Goal: Task Accomplishment & Management: Use online tool/utility

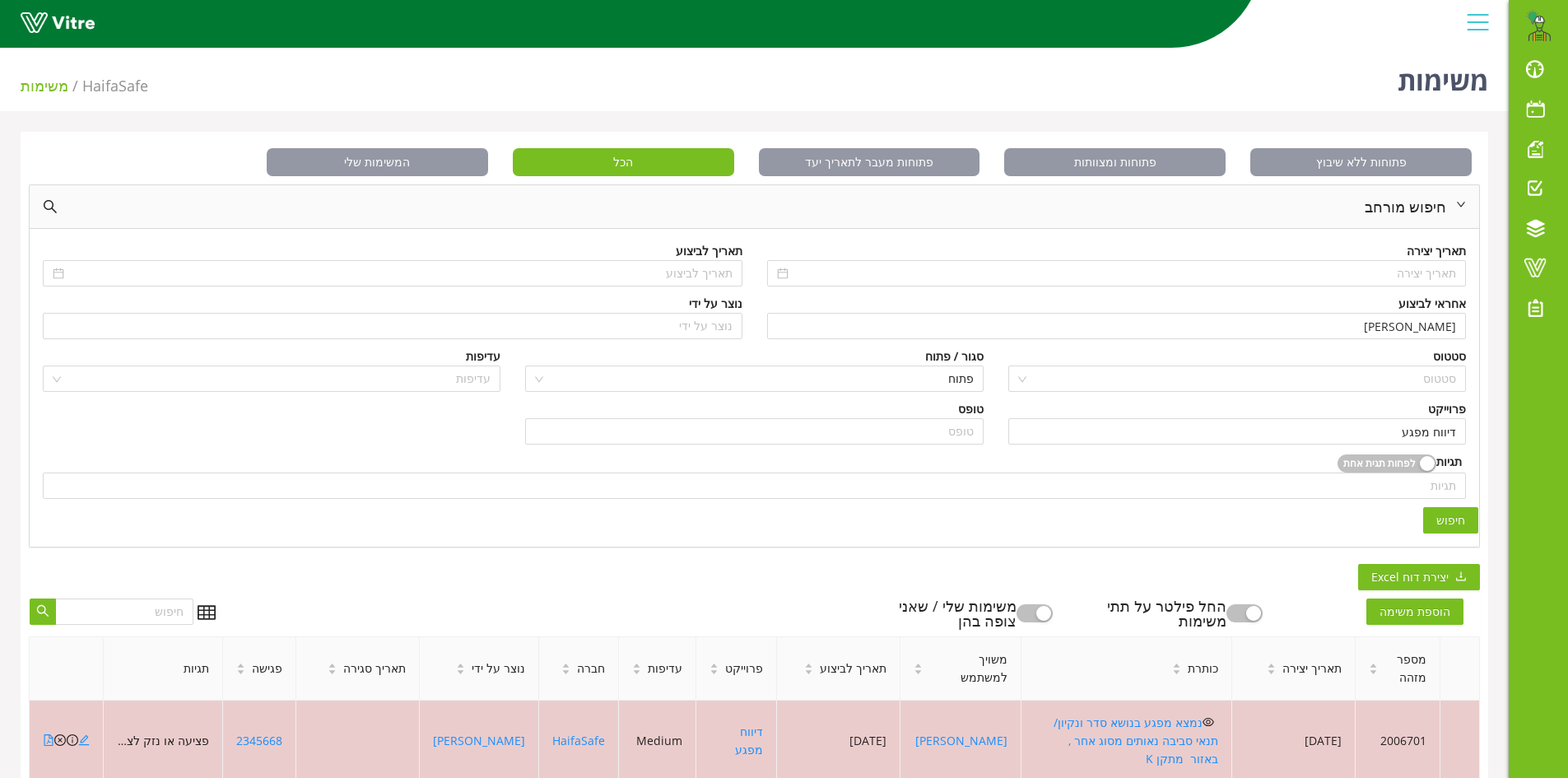
click at [1451, 523] on span "חיפוש" at bounding box center [1450, 520] width 29 height 18
click at [1451, 521] on span "חיפוש" at bounding box center [1450, 520] width 29 height 18
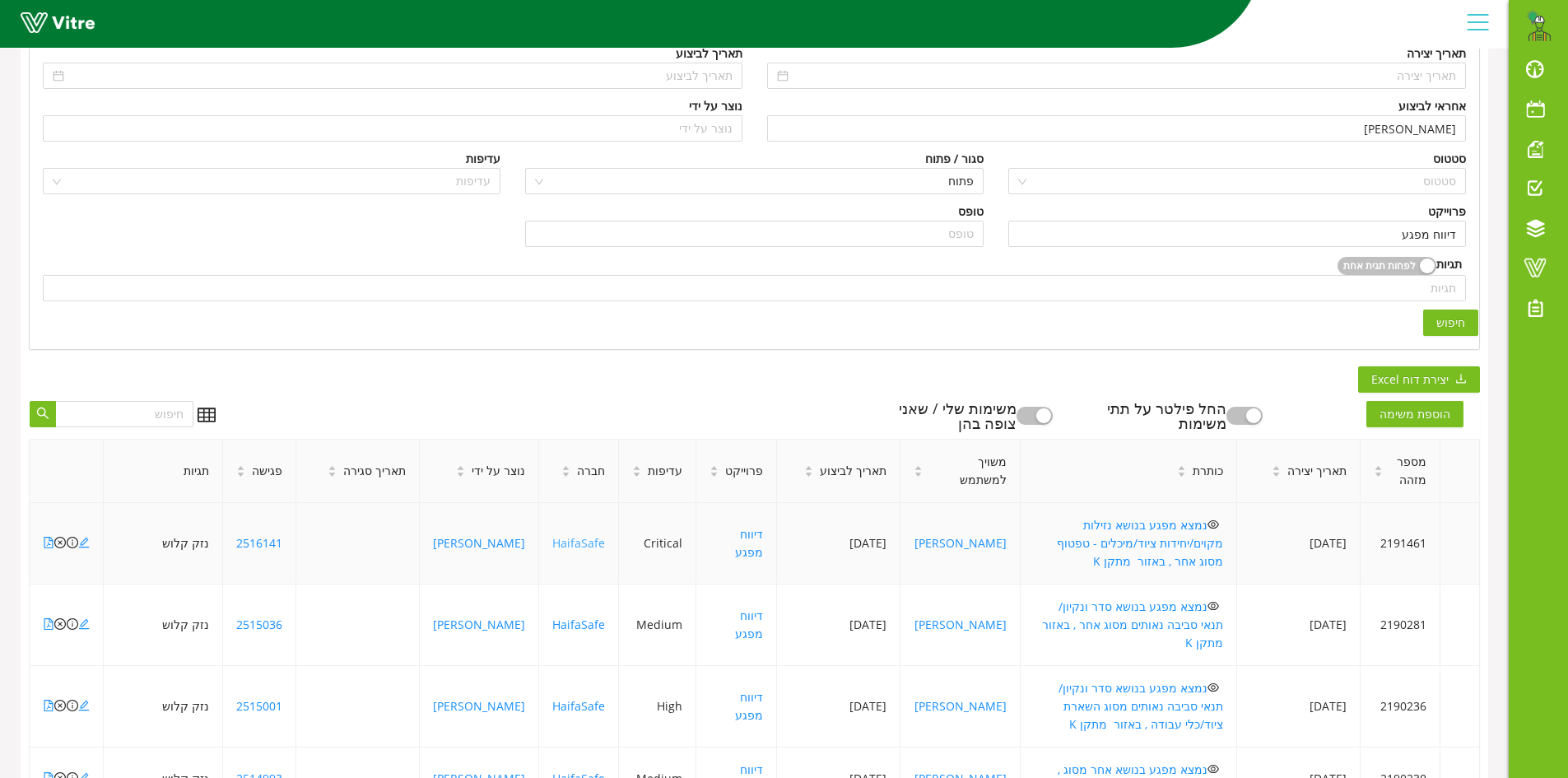
scroll to position [412, 0]
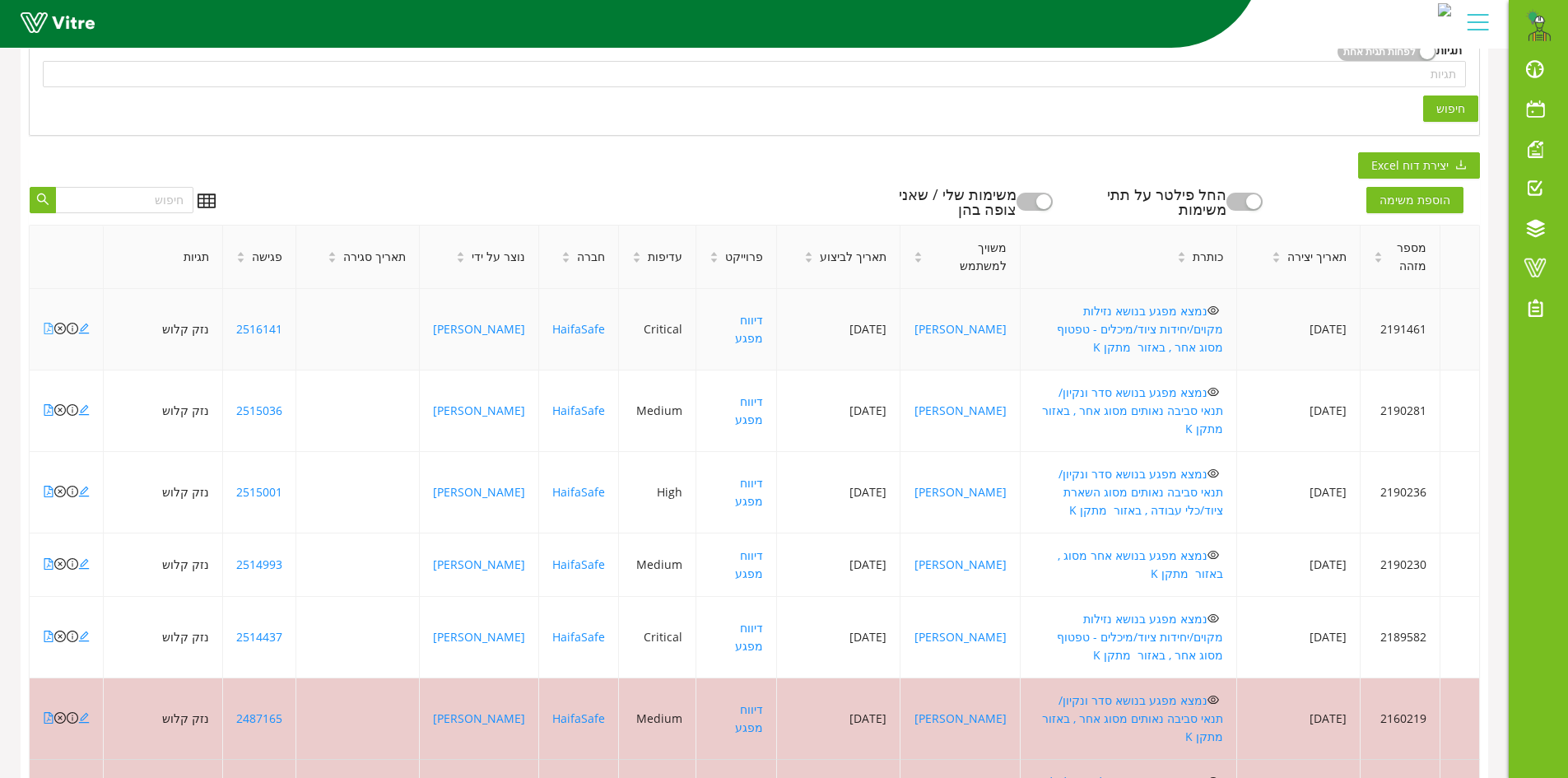
click at [48, 323] on icon "file-pdf" at bounding box center [48, 329] width 12 height 12
click at [47, 404] on icon "file-pdf" at bounding box center [48, 410] width 12 height 12
click at [47, 485] on icon "file-pdf" at bounding box center [48, 491] width 12 height 12
click at [47, 558] on icon "file-pdf" at bounding box center [48, 564] width 12 height 12
click at [48, 558] on icon "file-pdf" at bounding box center [48, 564] width 12 height 12
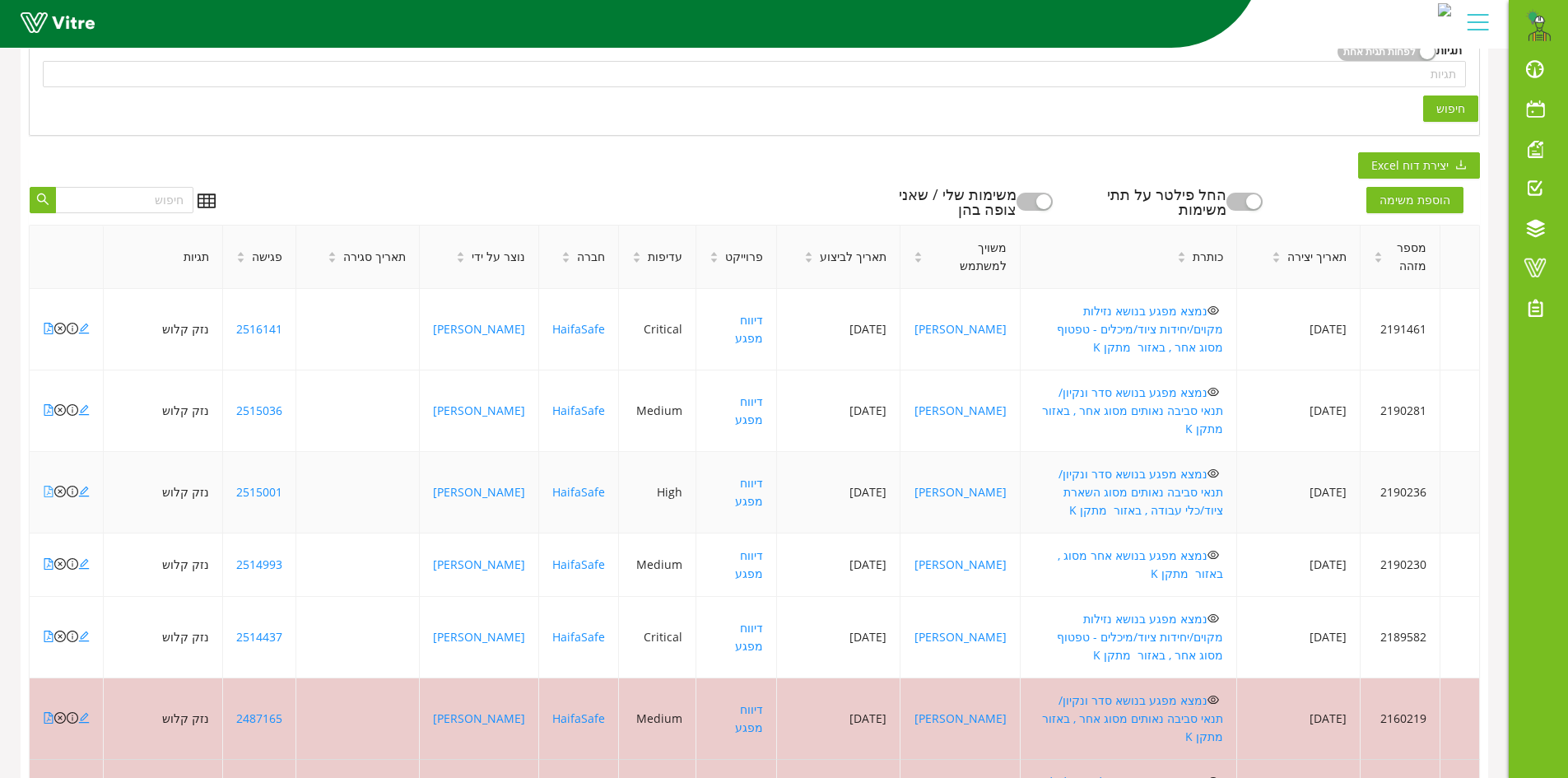
click at [45, 485] on icon "file-pdf" at bounding box center [48, 491] width 12 height 12
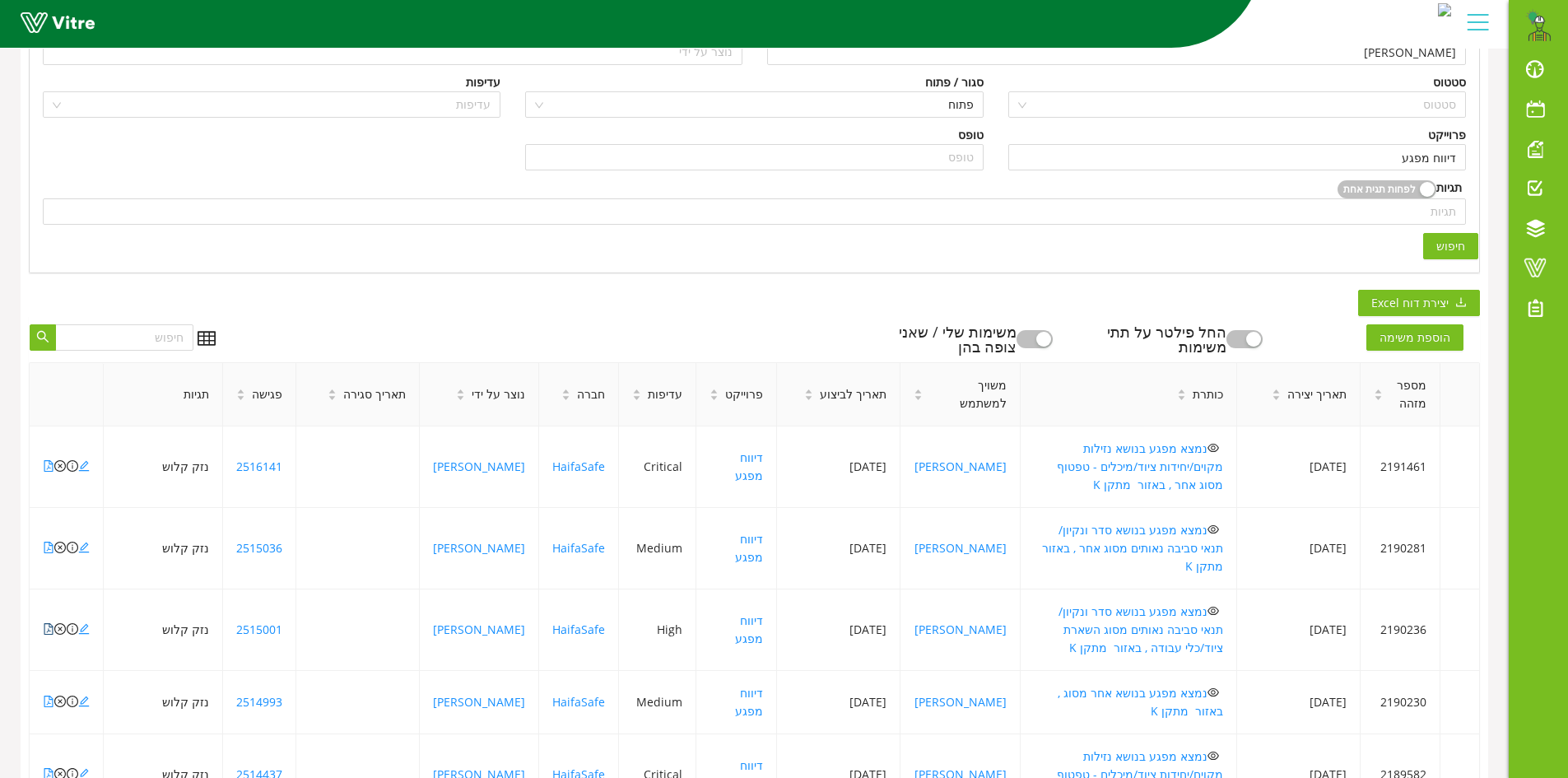
scroll to position [576, 0]
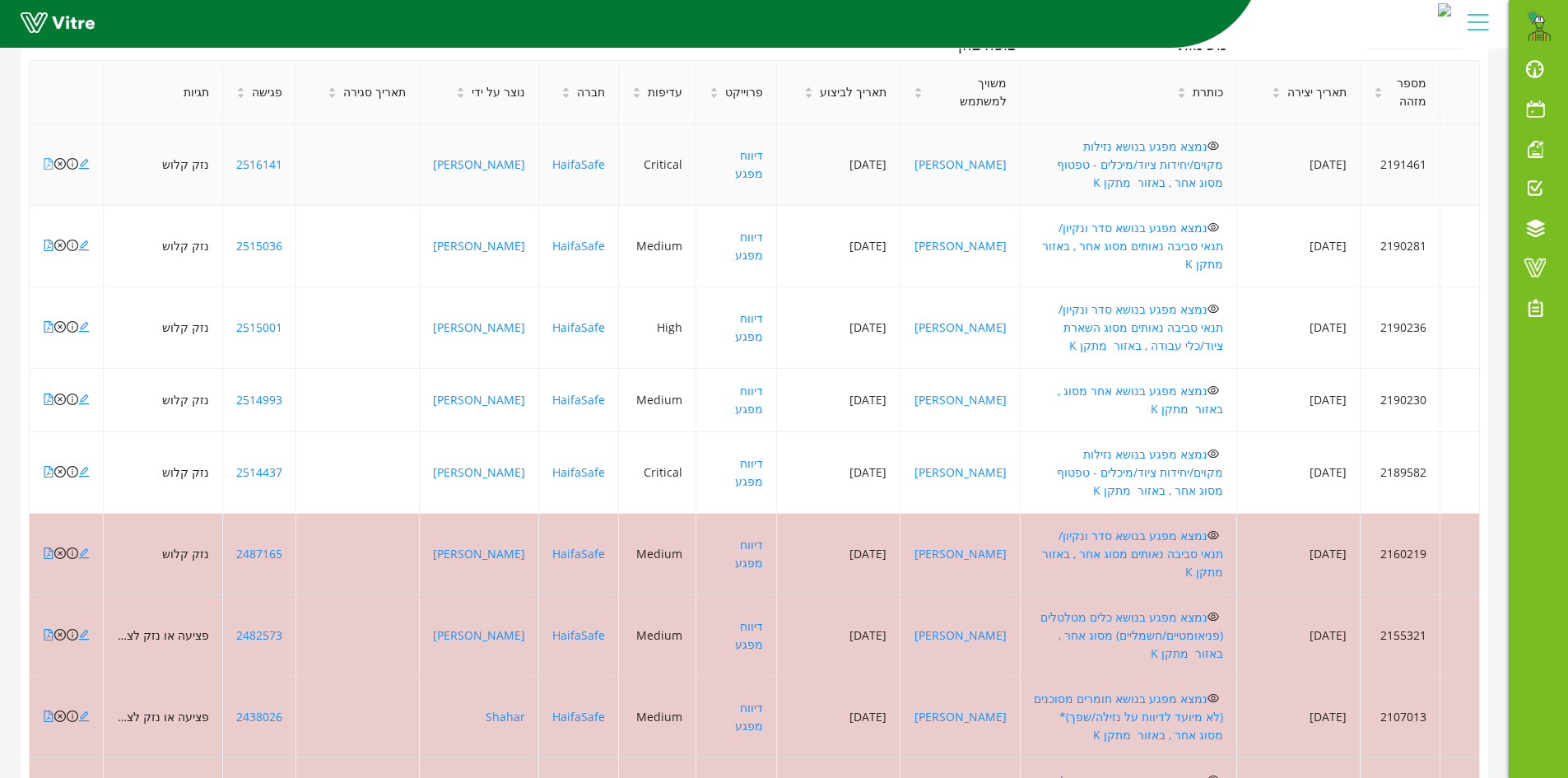
click at [48, 158] on icon "file-pdf" at bounding box center [48, 164] width 12 height 12
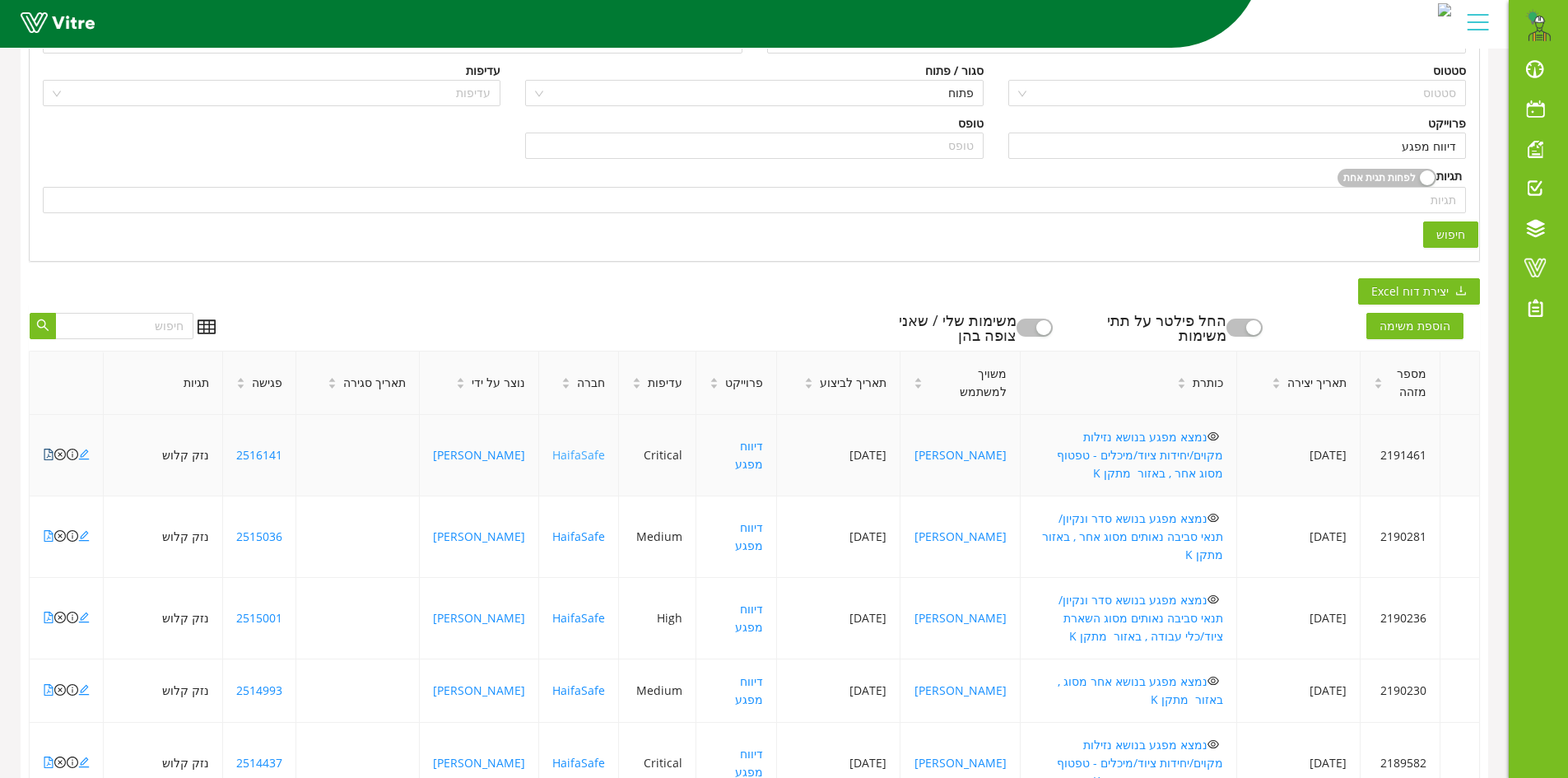
scroll to position [329, 0]
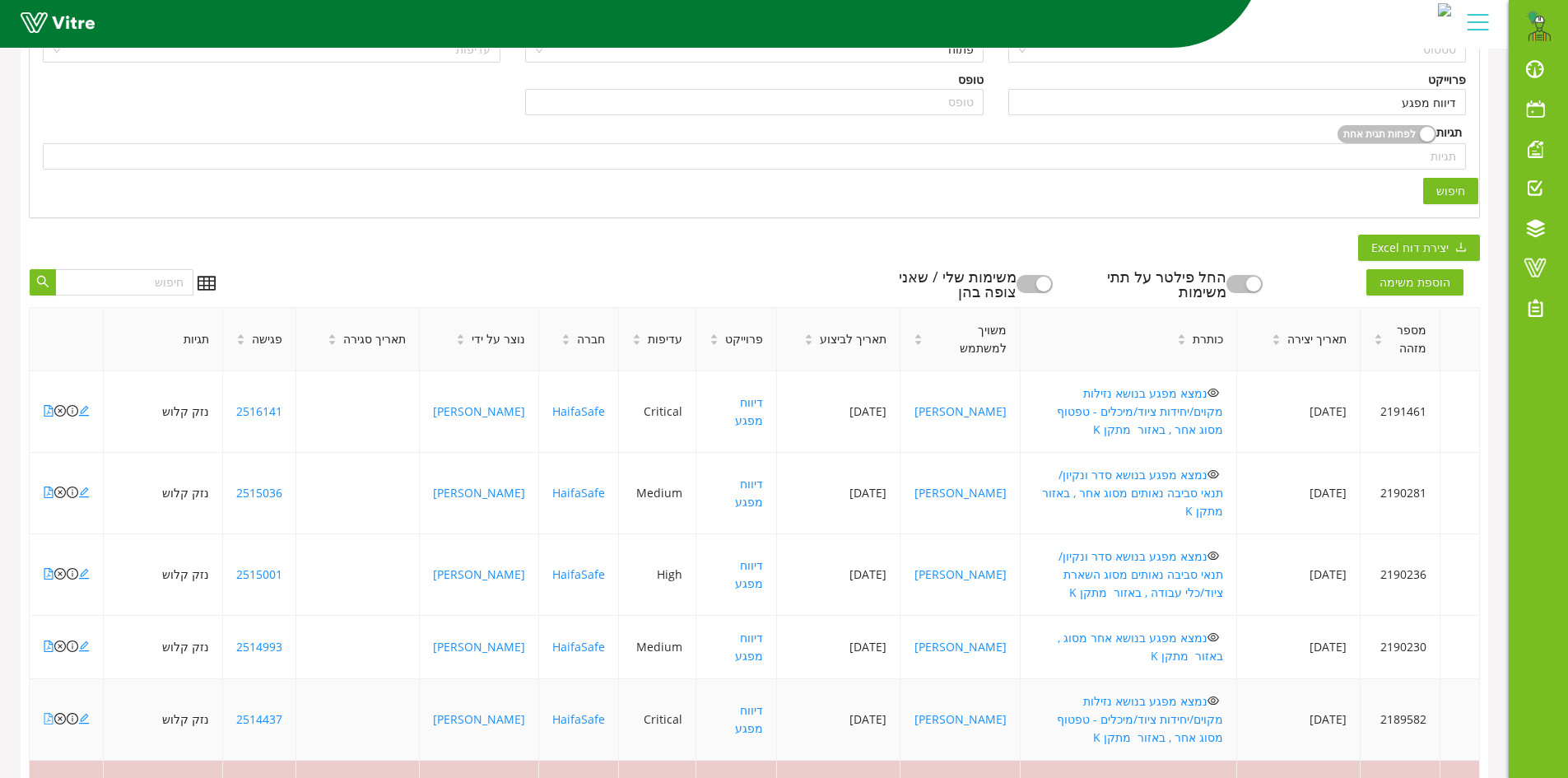
click at [46, 713] on icon "file-pdf" at bounding box center [48, 719] width 12 height 12
click at [61, 405] on icon "close-circle" at bounding box center [60, 411] width 12 height 12
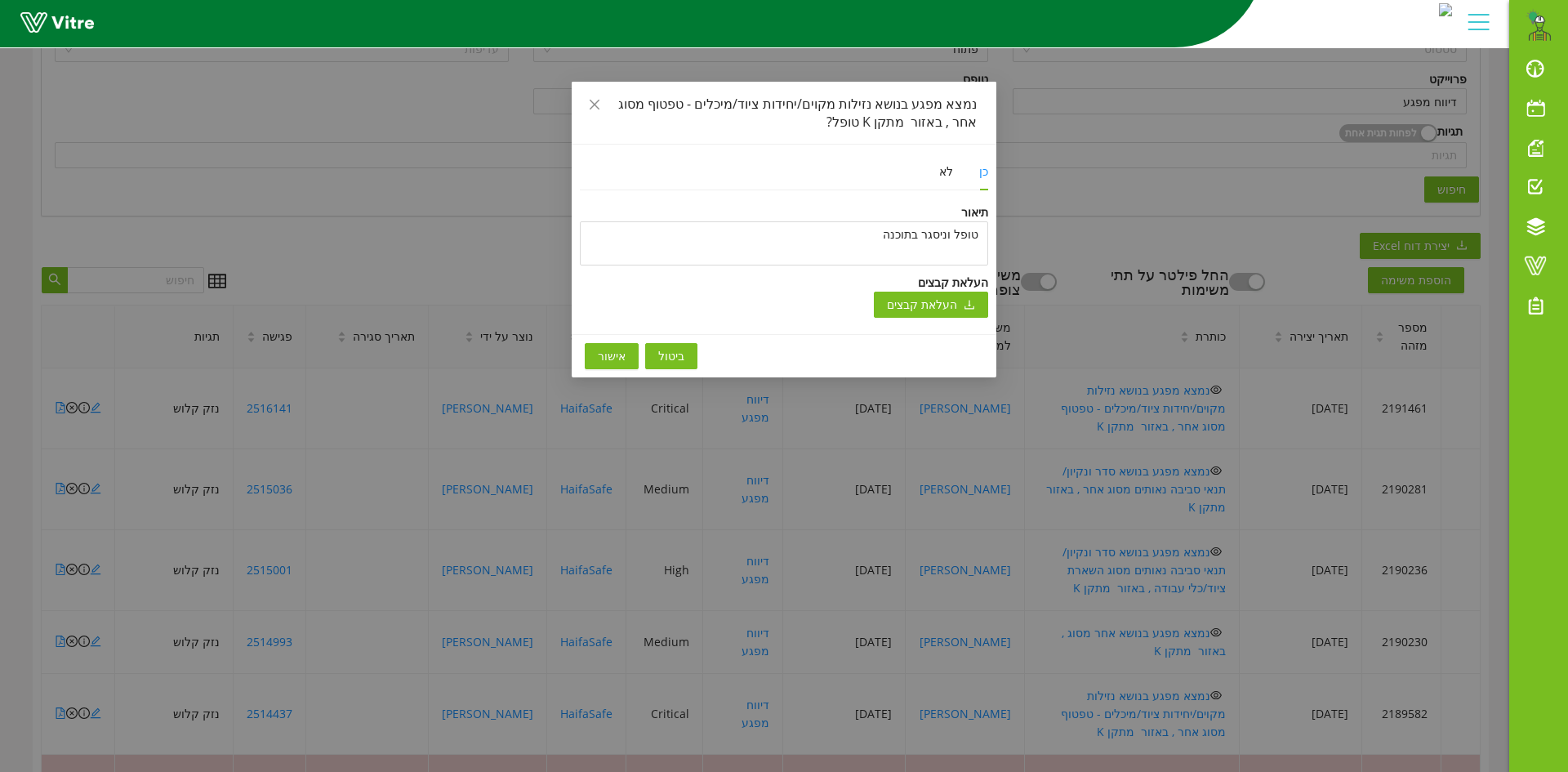
click at [385, 219] on div "נמצא מפגע בנושא נזילות מקוים/יחידות ציוד/מיכלים - טפטוף מסוג אחר , באזור מתקן K…" at bounding box center [784, 386] width 1568 height 772
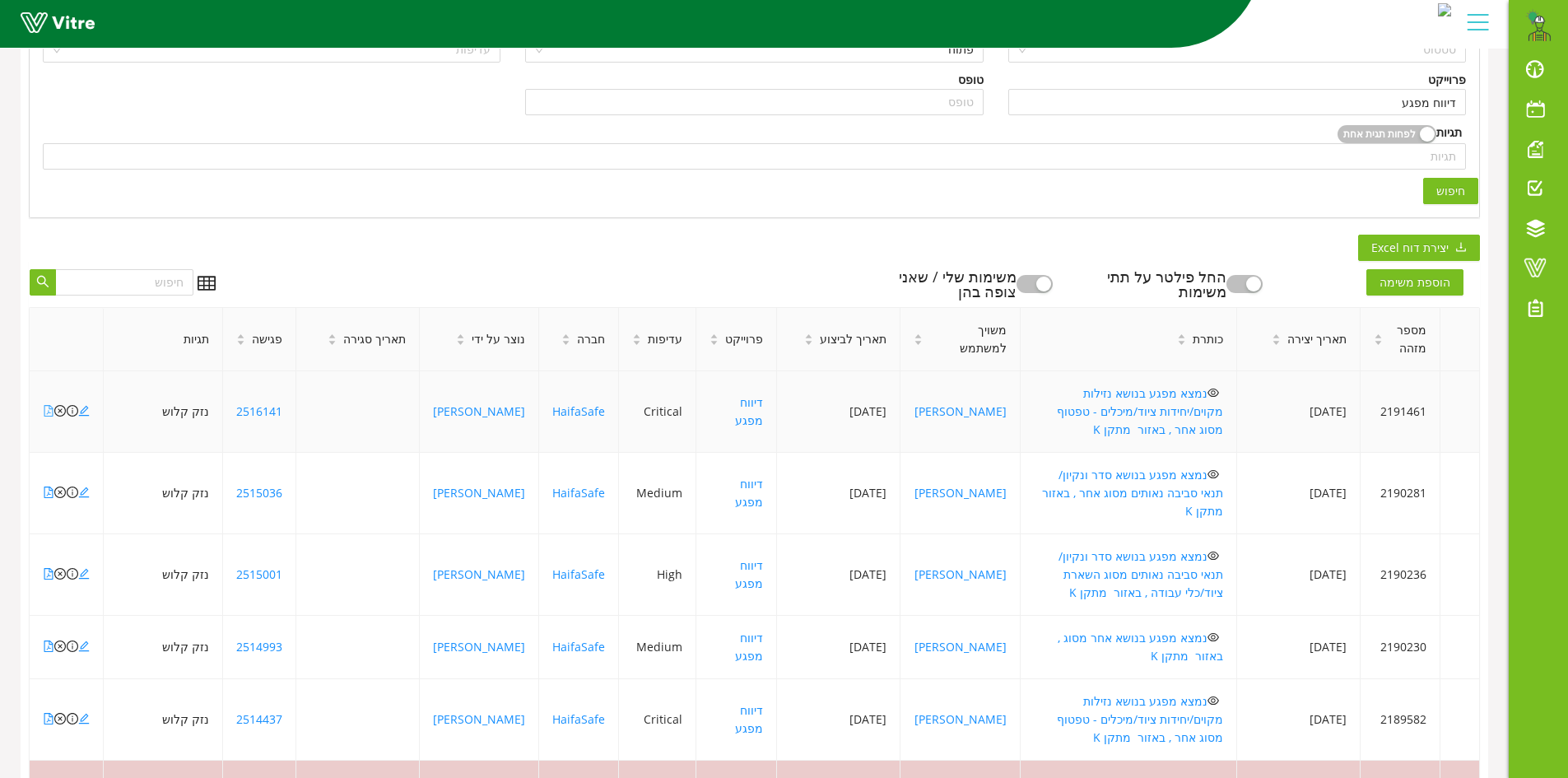
click at [48, 405] on icon "file-pdf" at bounding box center [48, 411] width 12 height 12
